Goal: Information Seeking & Learning: Learn about a topic

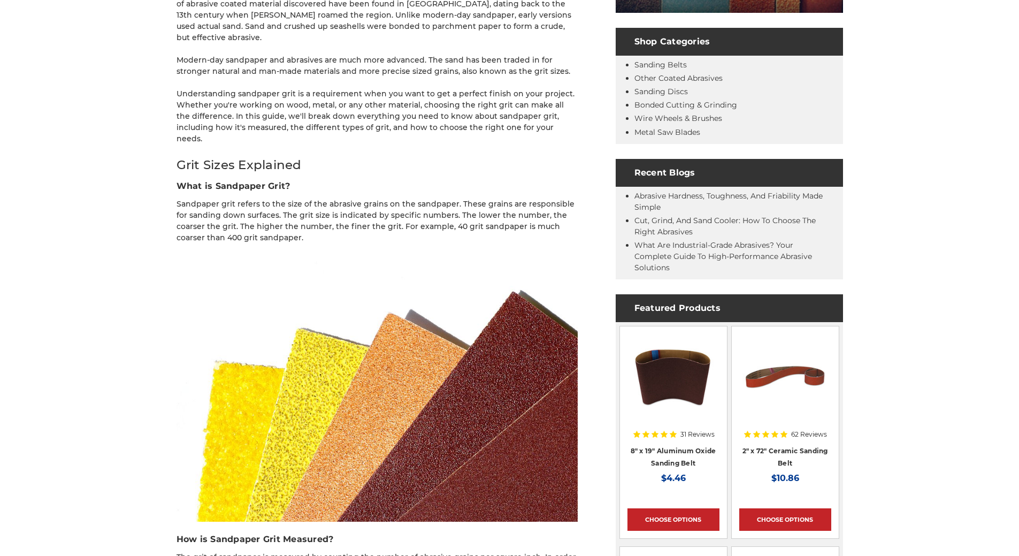
scroll to position [749, 0]
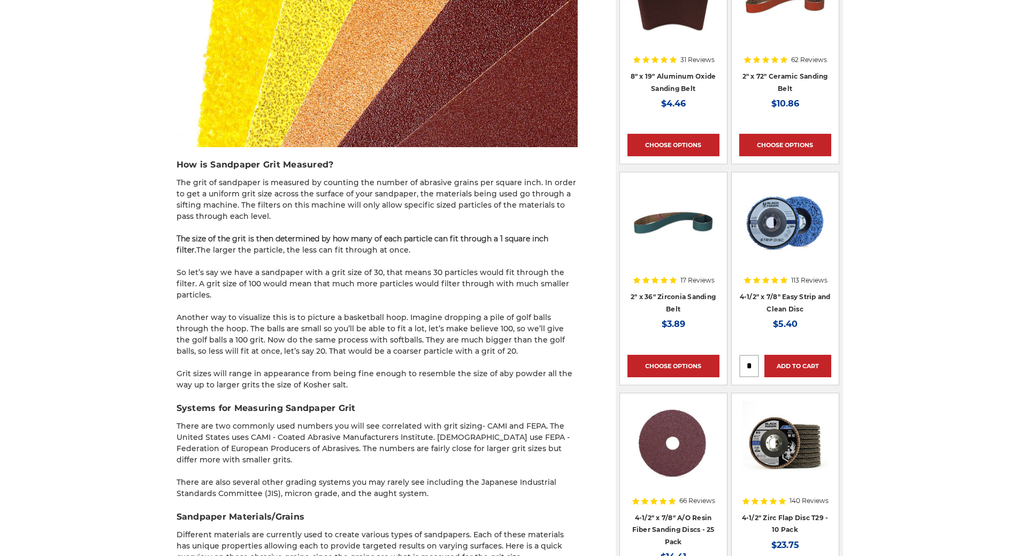
click at [227, 234] on strong "The size of the grit is then determined by how many of each particle can fit th…" at bounding box center [363, 244] width 372 height 21
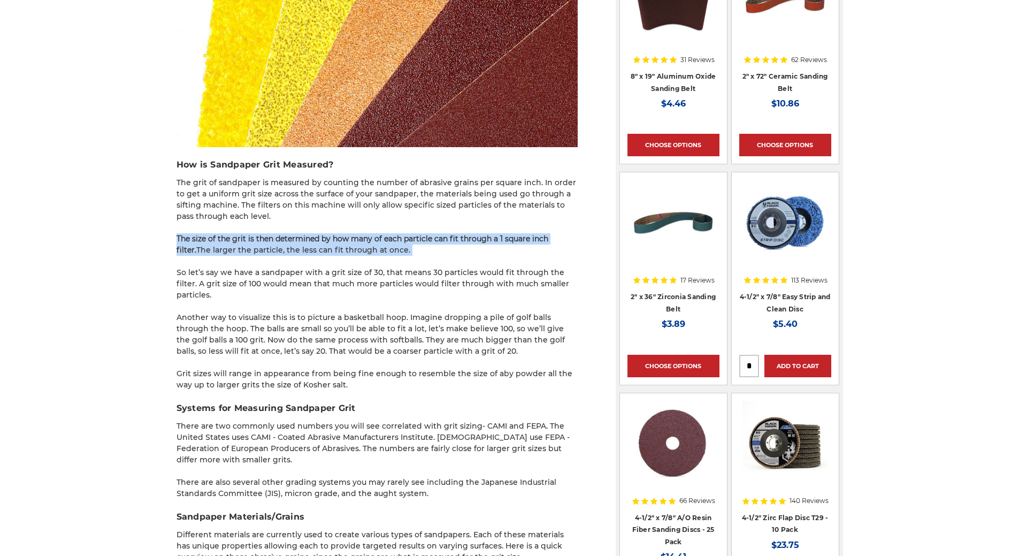
click at [227, 234] on strong "The size of the grit is then determined by how many of each particle can fit th…" at bounding box center [363, 244] width 372 height 21
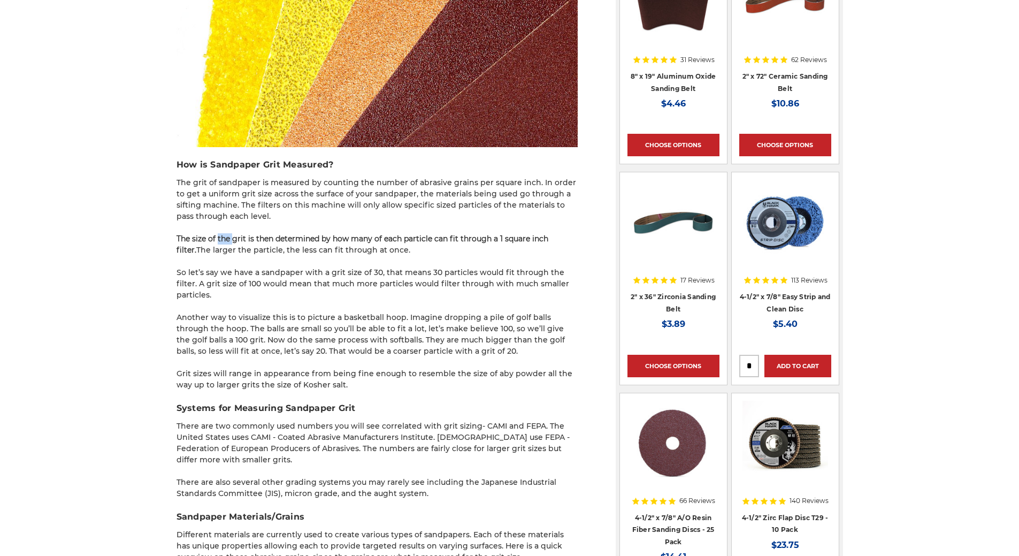
click at [227, 234] on strong "The size of the grit is then determined by how many of each particle can fit th…" at bounding box center [363, 244] width 372 height 21
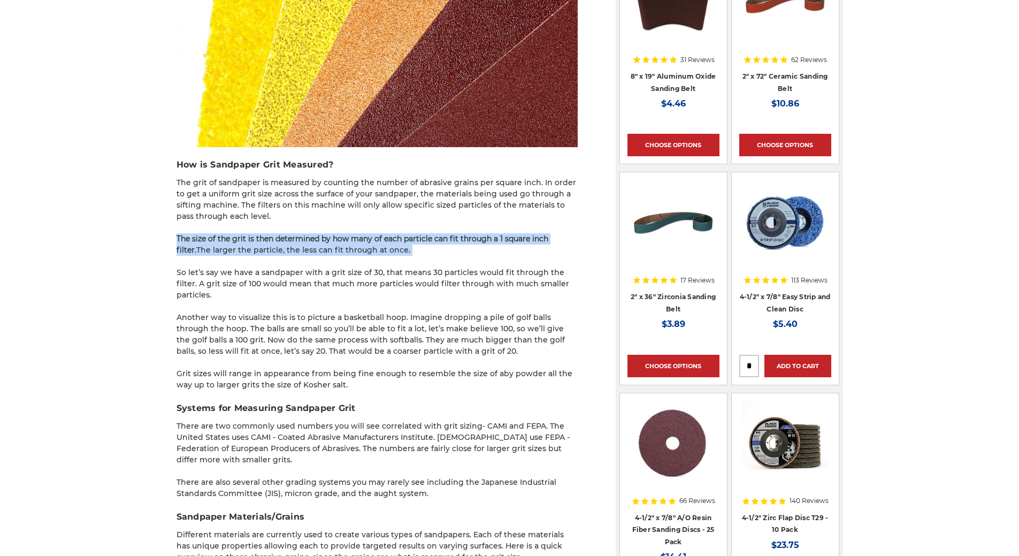
click at [227, 234] on strong "The size of the grit is then determined by how many of each particle can fit th…" at bounding box center [363, 244] width 372 height 21
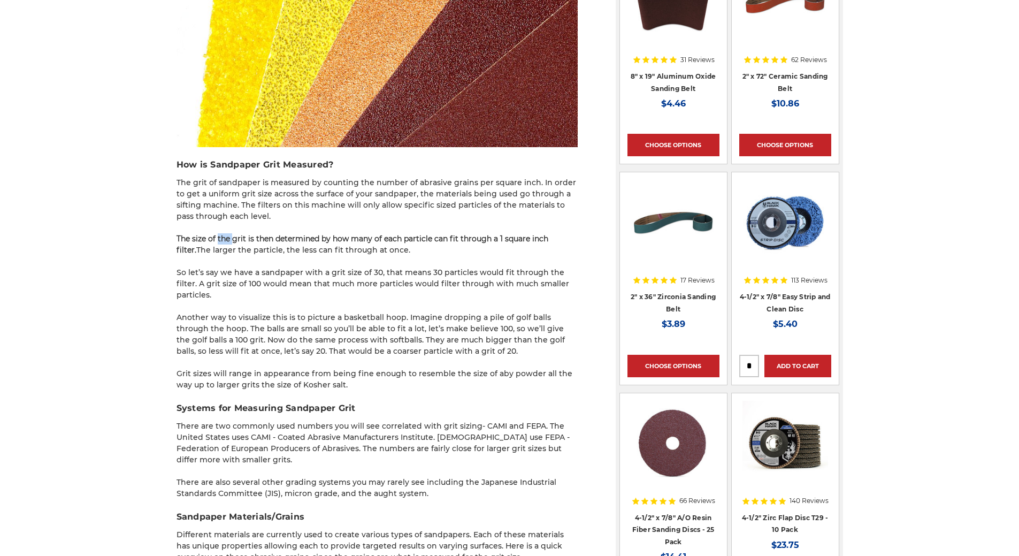
click at [227, 234] on strong "The size of the grit is then determined by how many of each particle can fit th…" at bounding box center [363, 244] width 372 height 21
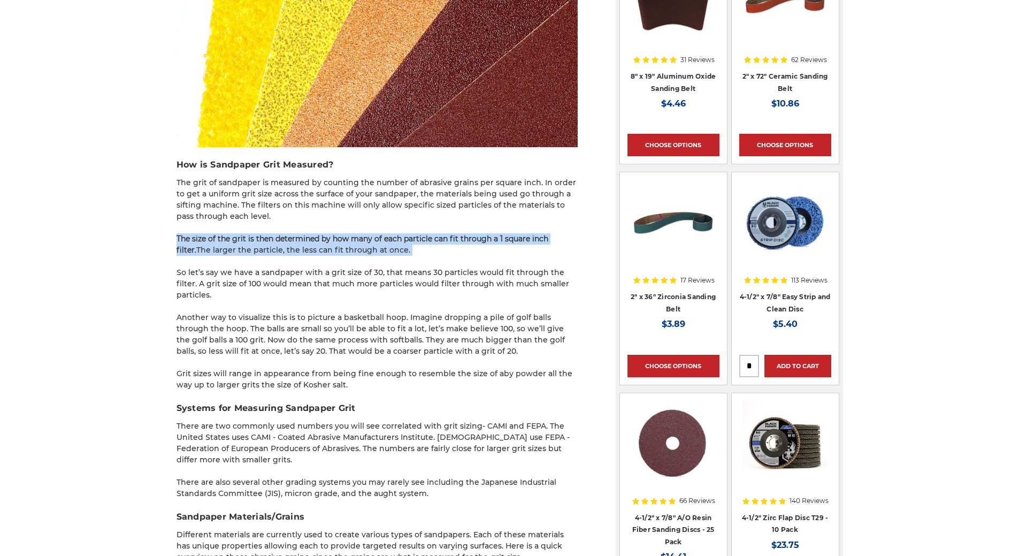
click at [227, 234] on strong "The size of the grit is then determined by how many of each particle can fit th…" at bounding box center [363, 244] width 372 height 21
click at [220, 234] on strong "The size of the grit is then determined by how many of each particle can fit th…" at bounding box center [363, 244] width 372 height 21
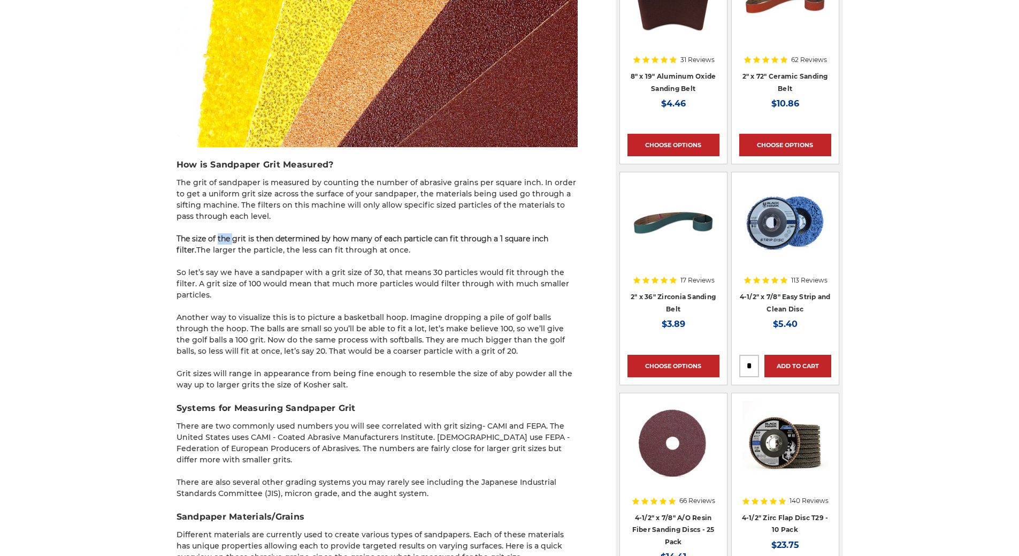
click at [220, 234] on strong "The size of the grit is then determined by how many of each particle can fit th…" at bounding box center [363, 244] width 372 height 21
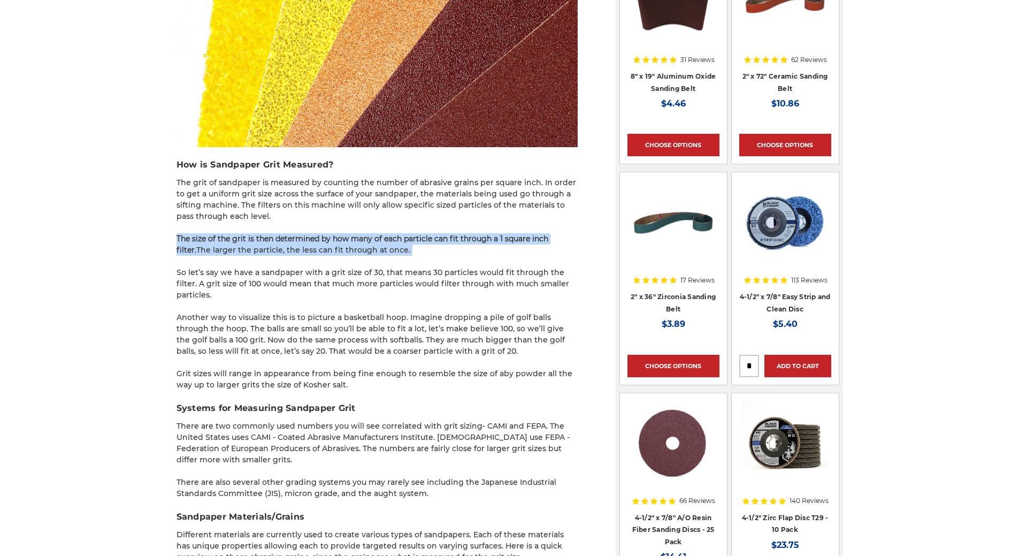
click at [220, 234] on strong "The size of the grit is then determined by how many of each particle can fit th…" at bounding box center [363, 244] width 372 height 21
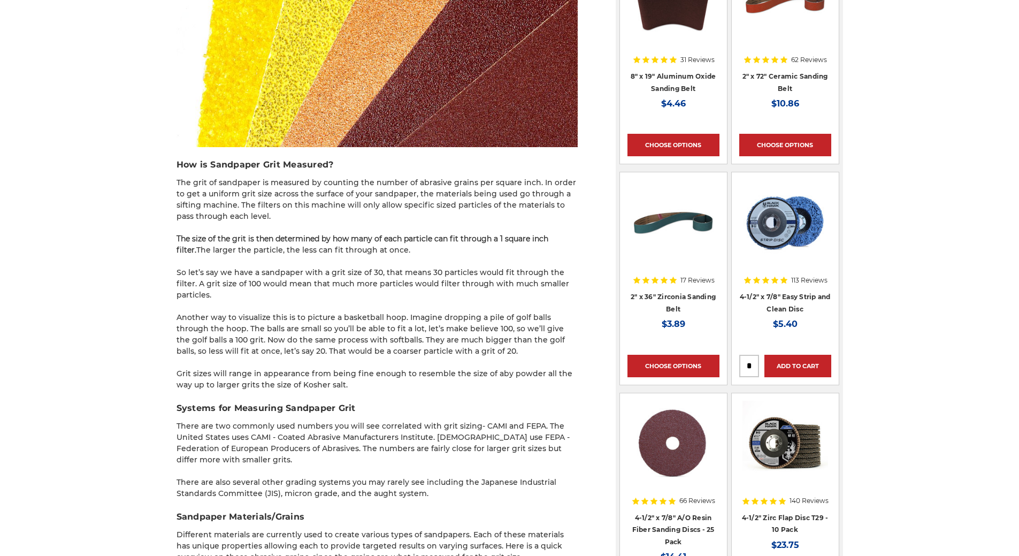
click at [221, 267] on p "So let’s say we have a sandpaper with a grit size of 30, that means 30 particle…" at bounding box center [377, 284] width 401 height 34
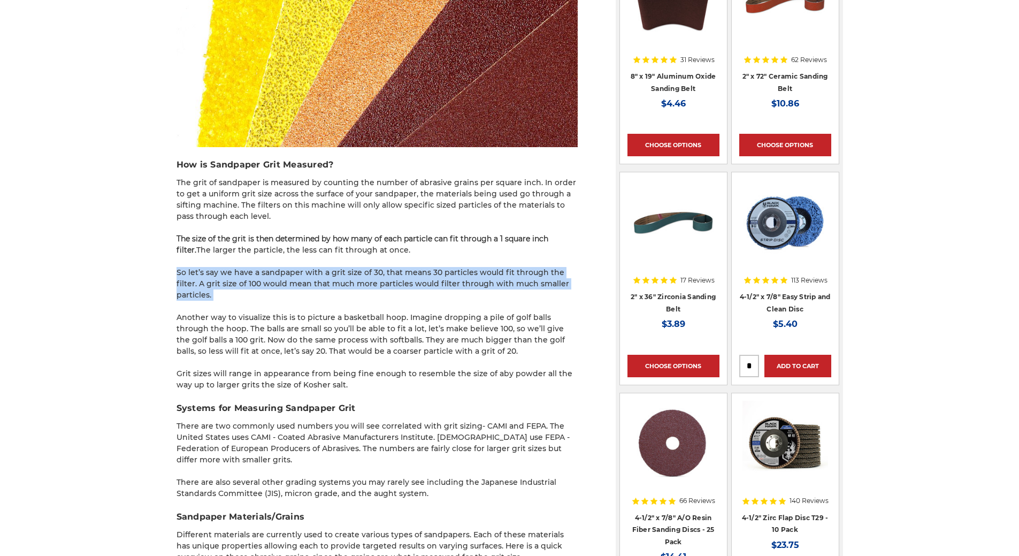
click at [221, 267] on p "So let’s say we have a sandpaper with a grit size of 30, that means 30 particle…" at bounding box center [377, 284] width 401 height 34
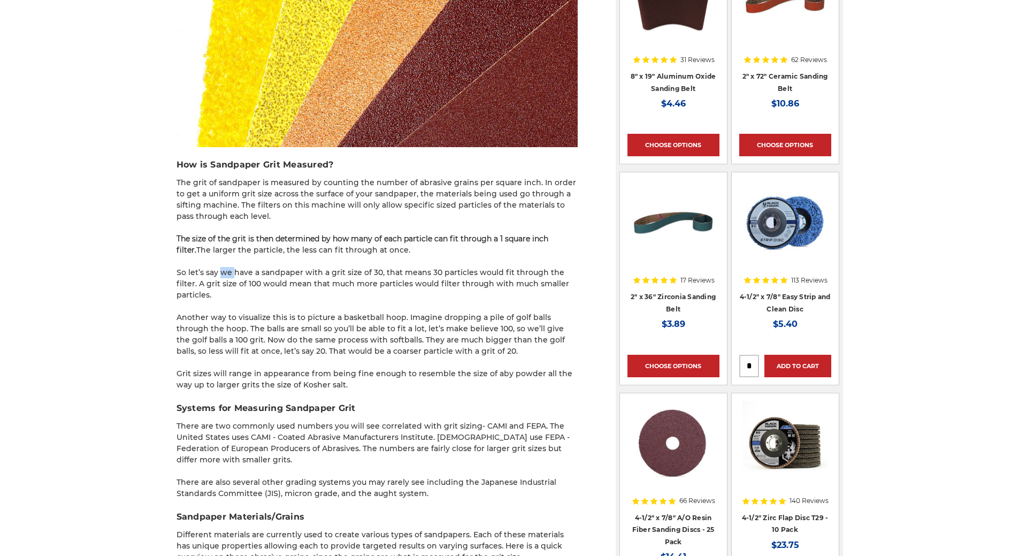
click at [221, 267] on p "So let’s say we have a sandpaper with a grit size of 30, that means 30 particle…" at bounding box center [377, 284] width 401 height 34
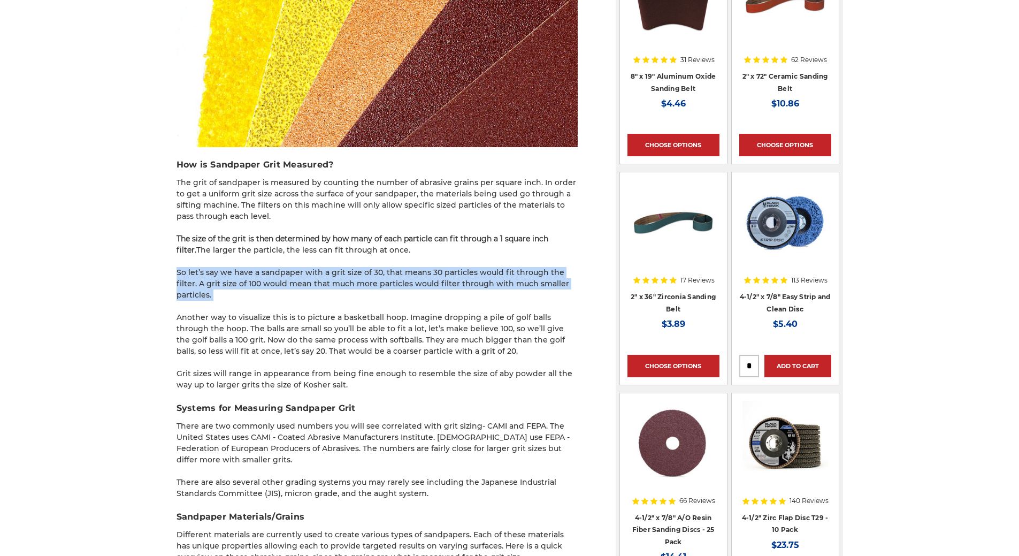
click at [221, 267] on p "So let’s say we have a sandpaper with a grit size of 30, that means 30 particle…" at bounding box center [377, 284] width 401 height 34
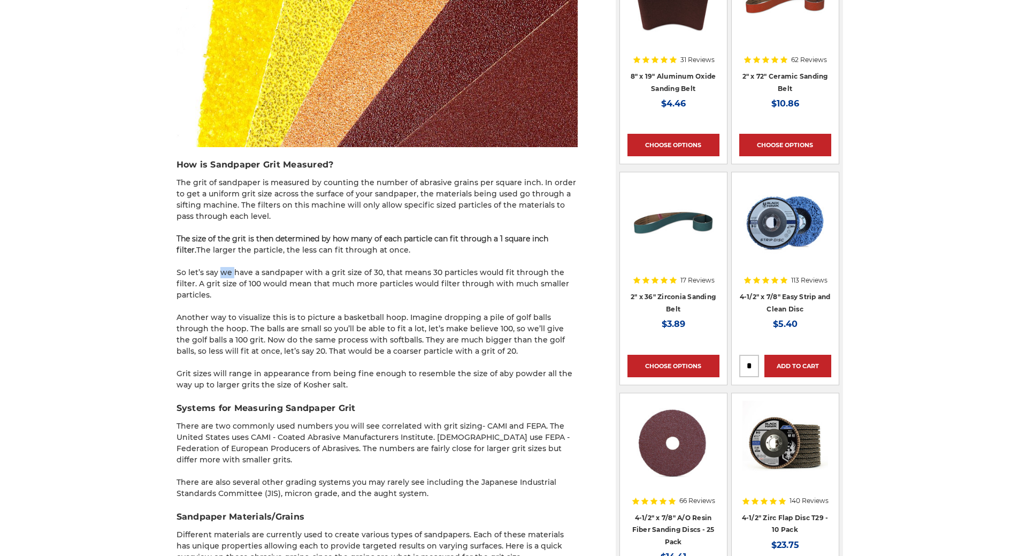
click at [221, 267] on p "So let’s say we have a sandpaper with a grit size of 30, that means 30 particle…" at bounding box center [377, 284] width 401 height 34
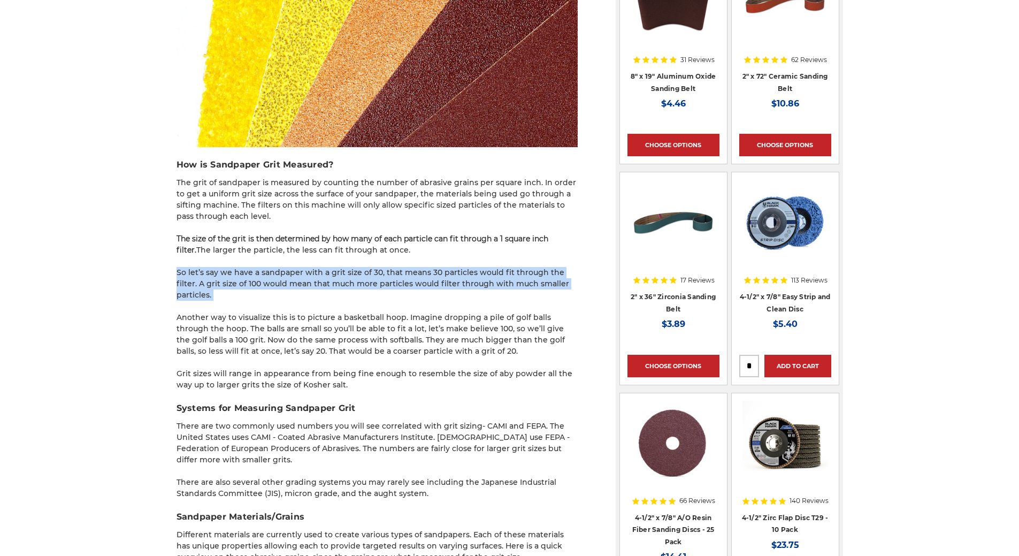
click at [221, 267] on p "So let’s say we have a sandpaper with a grit size of 30, that means 30 particle…" at bounding box center [377, 284] width 401 height 34
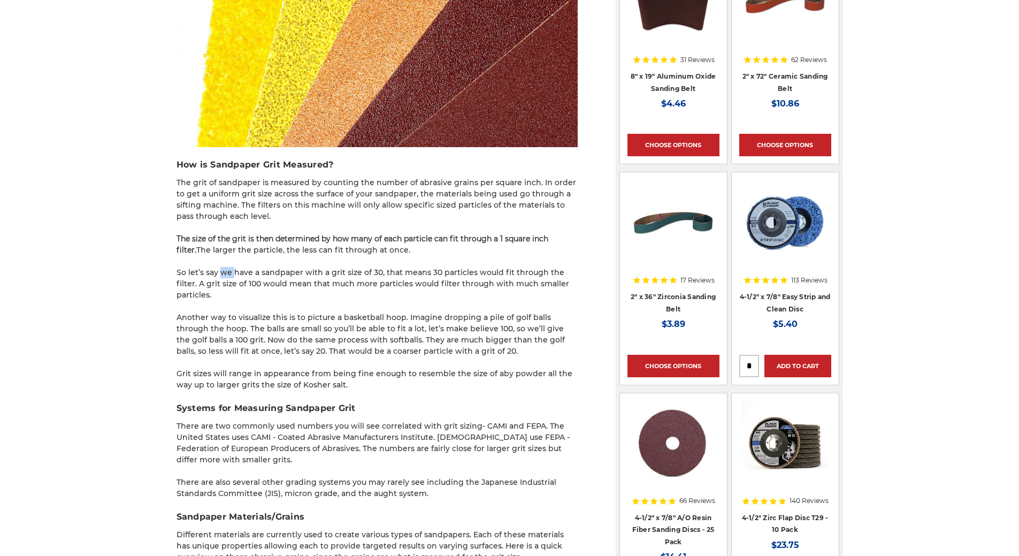
click at [221, 267] on p "So let’s say we have a sandpaper with a grit size of 30, that means 30 particle…" at bounding box center [377, 284] width 401 height 34
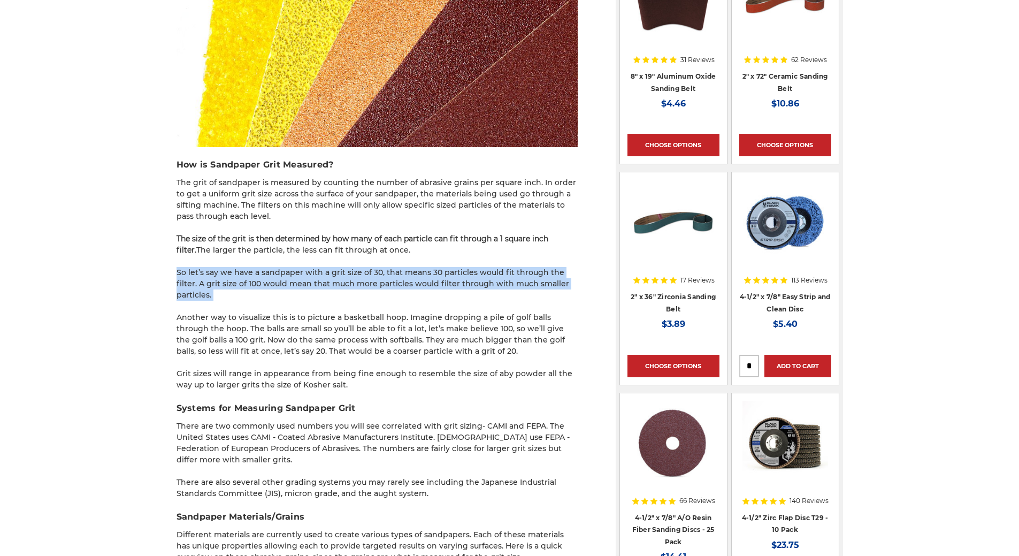
click at [221, 267] on p "So let’s say we have a sandpaper with a grit size of 30, that means 30 particle…" at bounding box center [377, 284] width 401 height 34
